Goal: Transaction & Acquisition: Subscribe to service/newsletter

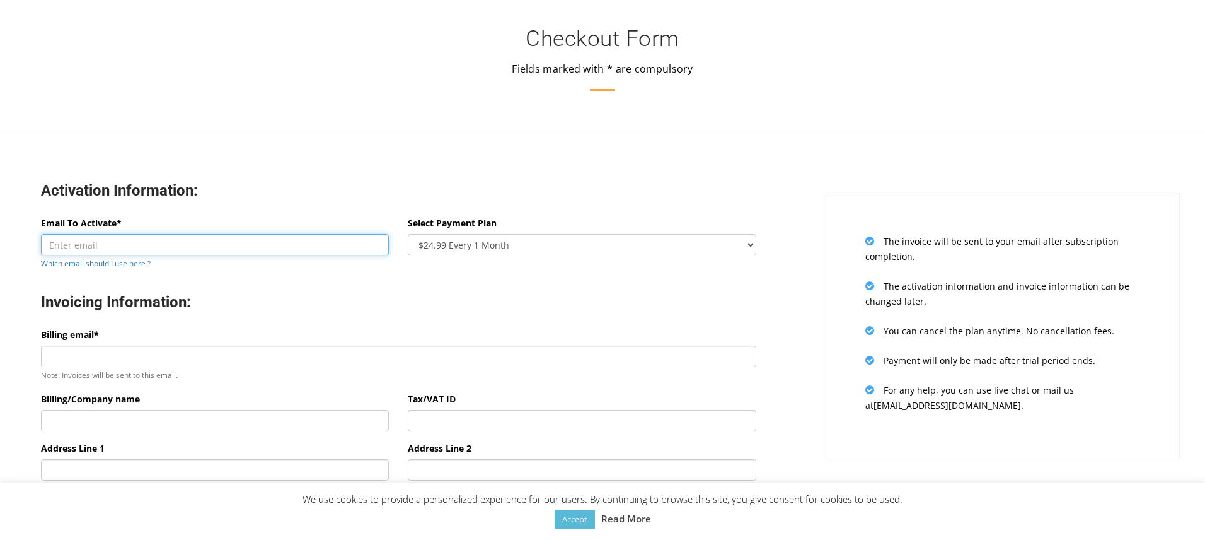
click at [98, 251] on input "Email To Activate*" at bounding box center [215, 244] width 348 height 21
type input "[EMAIL_ADDRESS][DOMAIN_NAME]"
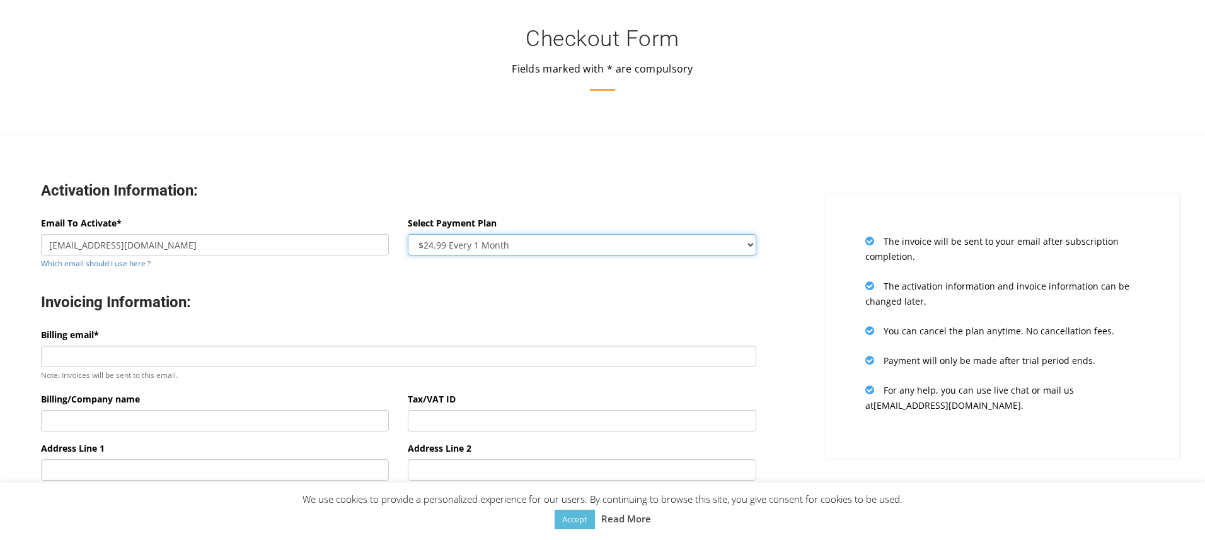
type input "[PERSON_NAME][EMAIL_ADDRESS][DOMAIN_NAME]"
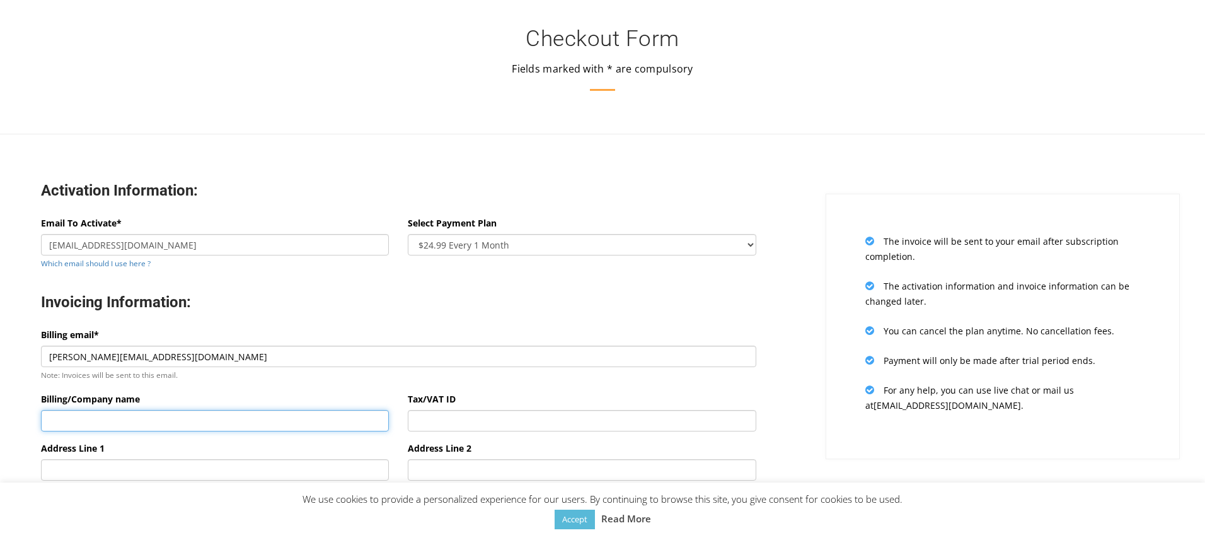
type input "Zenwork Inc."
type input "[STREET_ADDRESS]"
select select "US"
type input "[GEOGRAPHIC_DATA]"
type input "[US_STATE]"
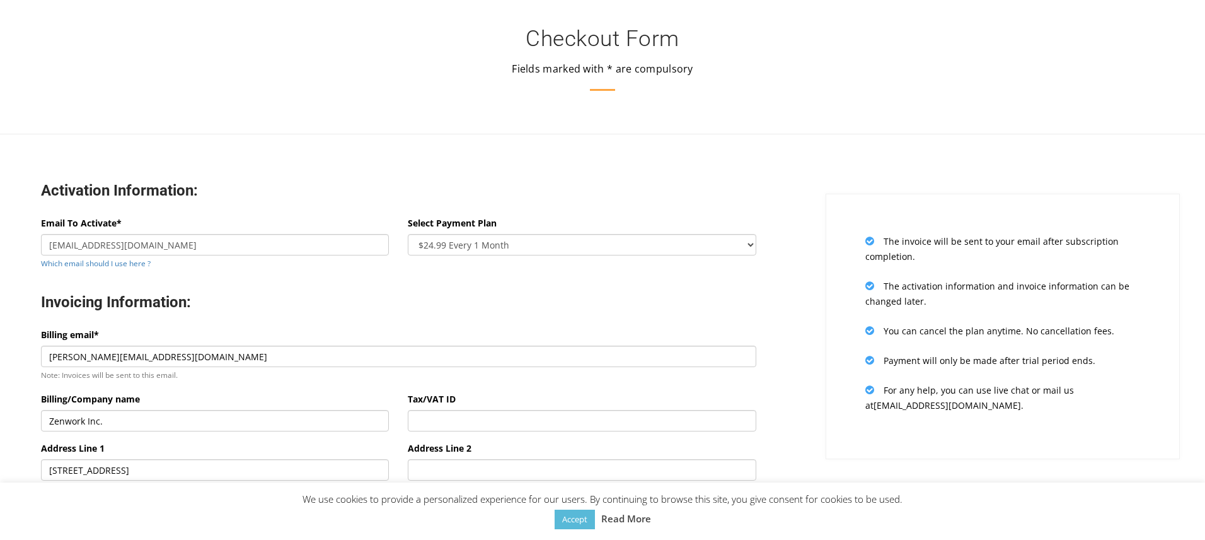
type input "72701"
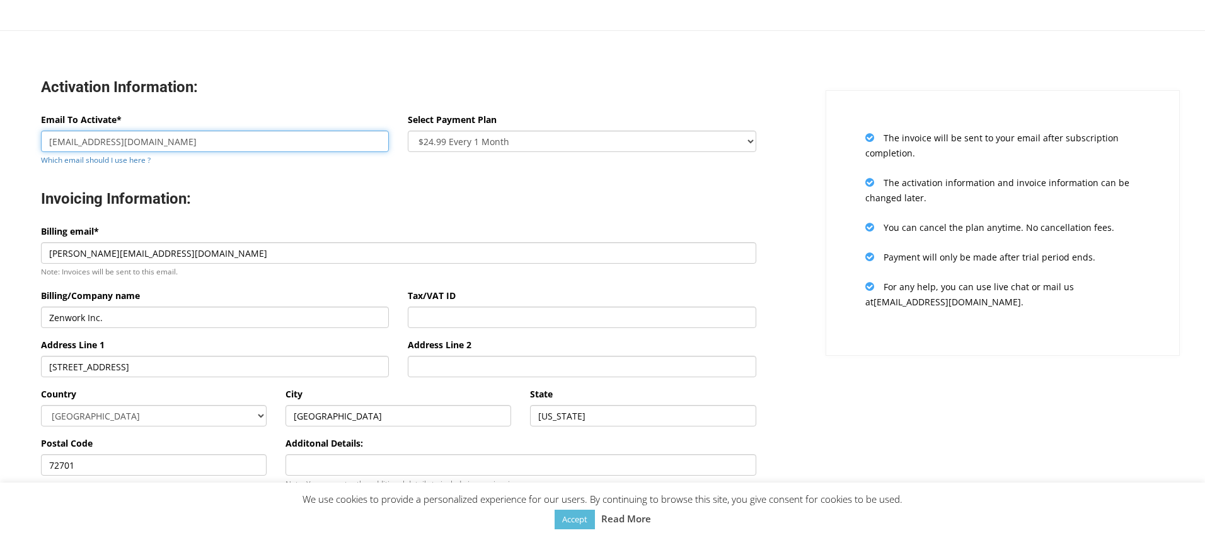
scroll to position [136, 0]
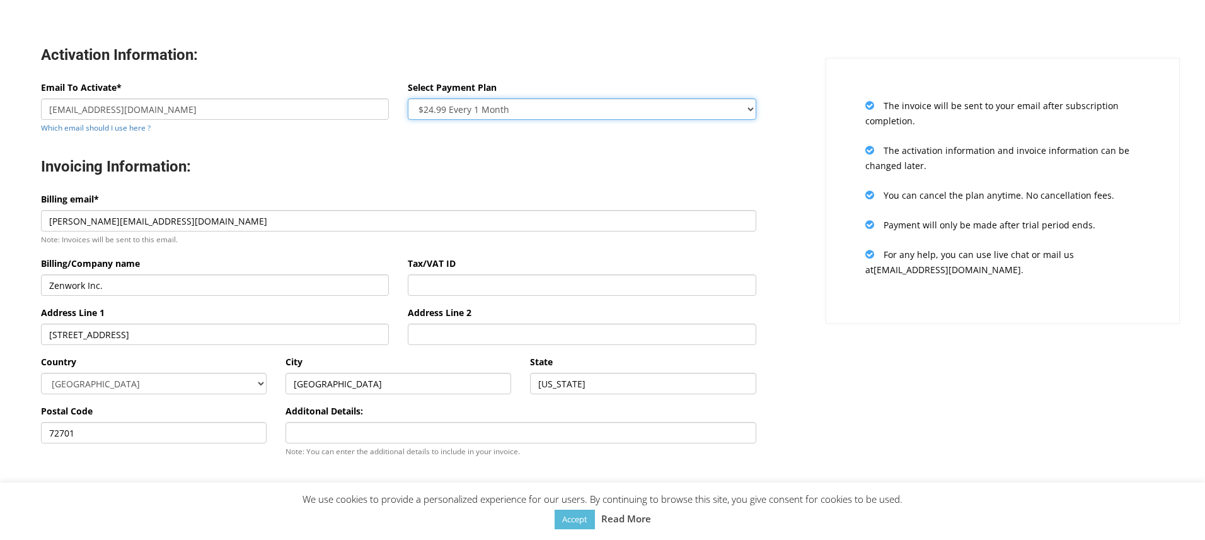
click at [478, 109] on select "$24.99 Every 1 Month $65.97 Every 3 Month ($21.99 / Month) $131.95 Every 6 Mont…" at bounding box center [582, 108] width 348 height 21
select select "oneyear"
click at [408, 98] on select "$24.99 Every 1 Month $65.97 Every 3 Month ($21.99 / Month) $131.95 Every 6 Mont…" at bounding box center [582, 108] width 348 height 21
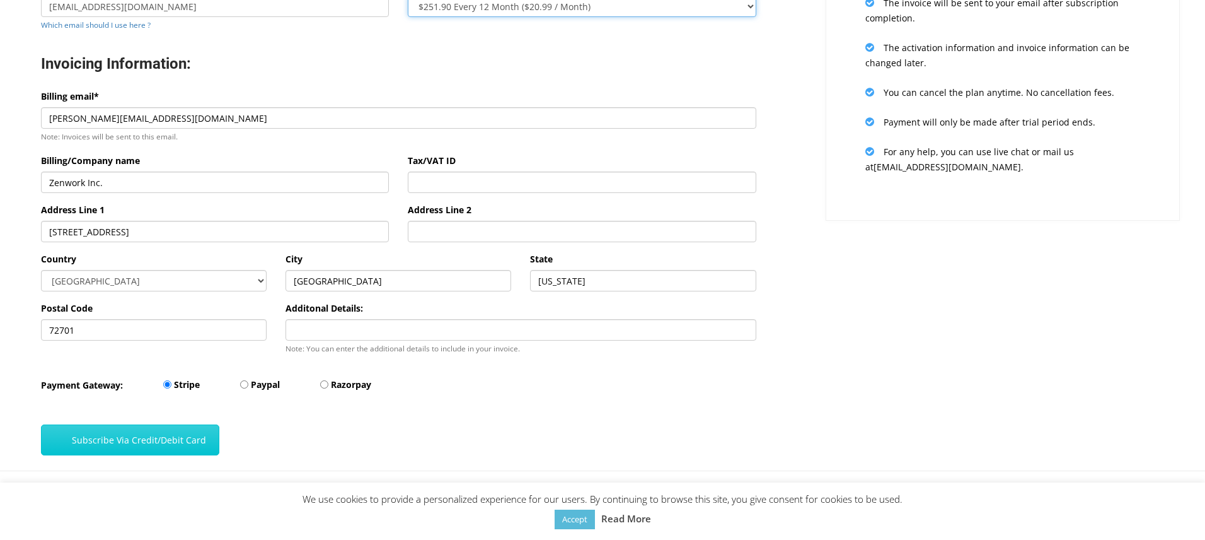
scroll to position [277, 0]
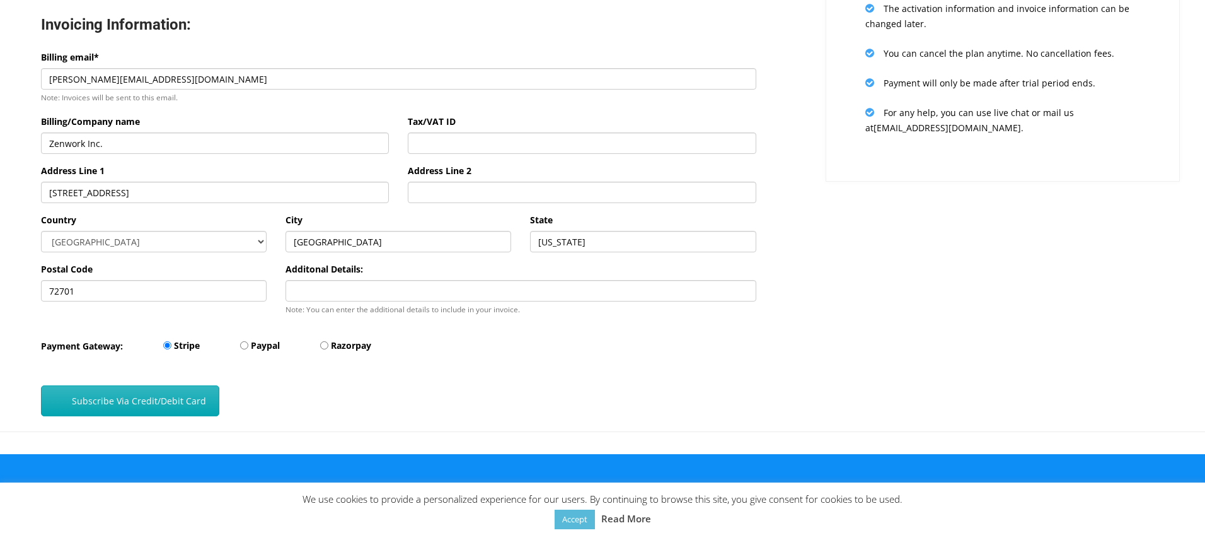
click at [150, 402] on button "Subscribe Via Credit/Debit Card" at bounding box center [130, 400] width 178 height 31
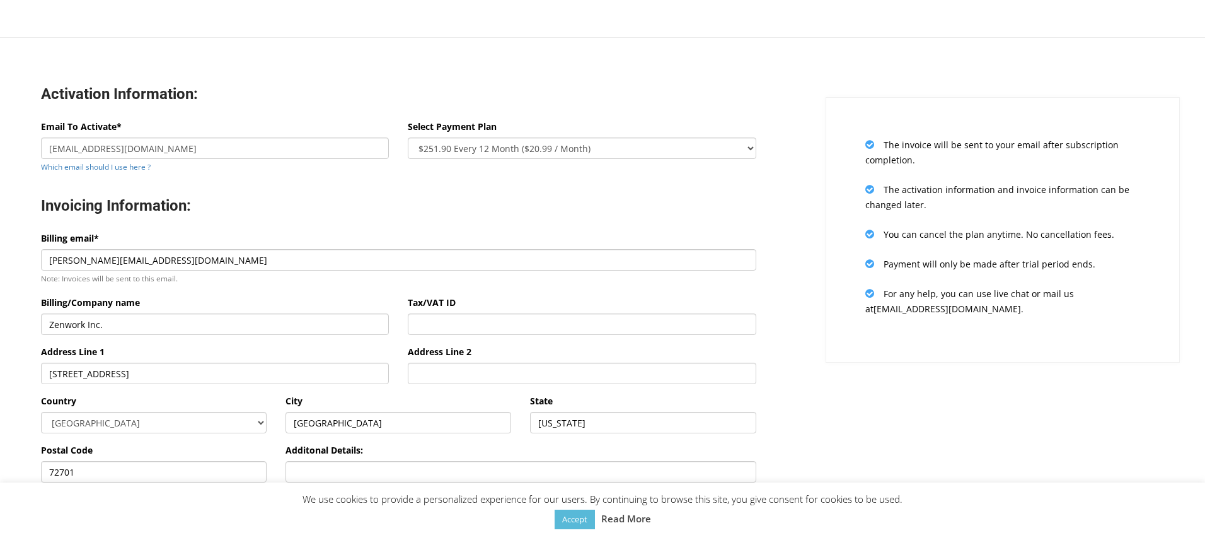
scroll to position [140, 0]
